Goal: Check status: Check status

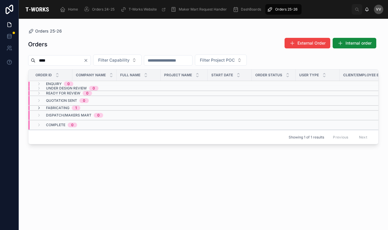
click at [88, 60] on icon "Clear" at bounding box center [86, 60] width 5 height 5
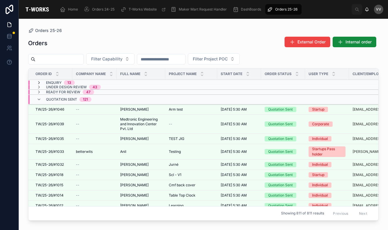
click at [39, 82] on icon at bounding box center [39, 82] width 5 height 5
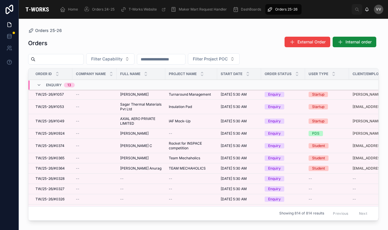
click at [56, 95] on span "TW/25-26/#1057" at bounding box center [49, 94] width 28 height 5
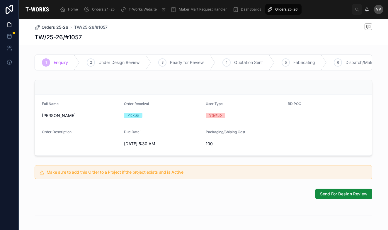
click at [53, 26] on span "Orders 25-26" at bounding box center [55, 27] width 27 height 6
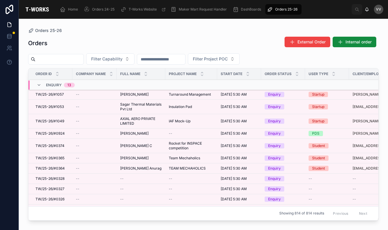
click at [57, 58] on input "text" at bounding box center [59, 59] width 48 height 8
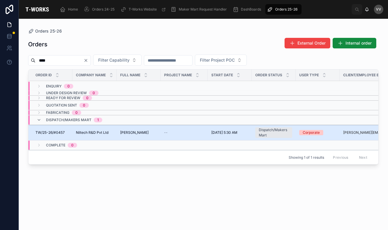
type input "****"
click at [63, 130] on td "TW/25-26/#0457 TW/25-26/#0457" at bounding box center [50, 133] width 44 height 16
click at [58, 133] on span "TW/25-26/#0457" at bounding box center [49, 132] width 29 height 5
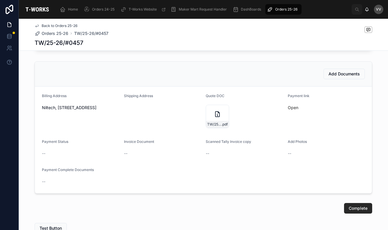
scroll to position [298, 0]
click at [294, 106] on link "Open" at bounding box center [293, 108] width 11 height 5
click at [217, 118] on div "TW/25-26/#0457 .pdf" at bounding box center [217, 116] width 23 height 23
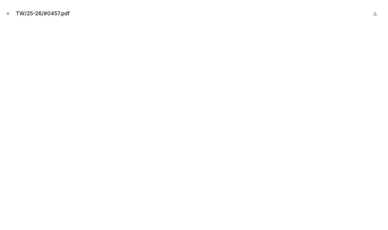
click at [9, 14] on icon "Close modal" at bounding box center [8, 14] width 2 height 2
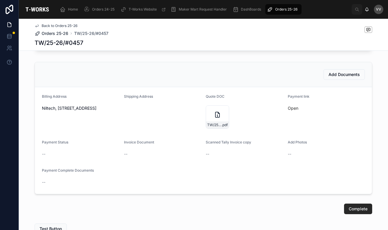
click at [60, 33] on span "Orders 25-26" at bounding box center [55, 34] width 27 height 6
